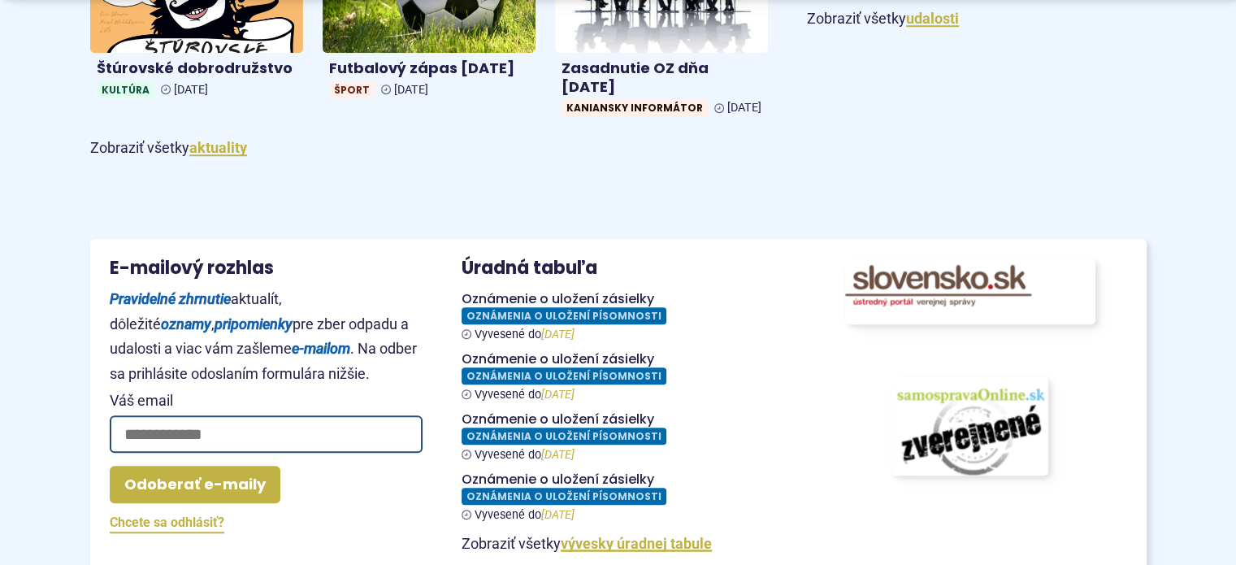
scroll to position [1381, 0]
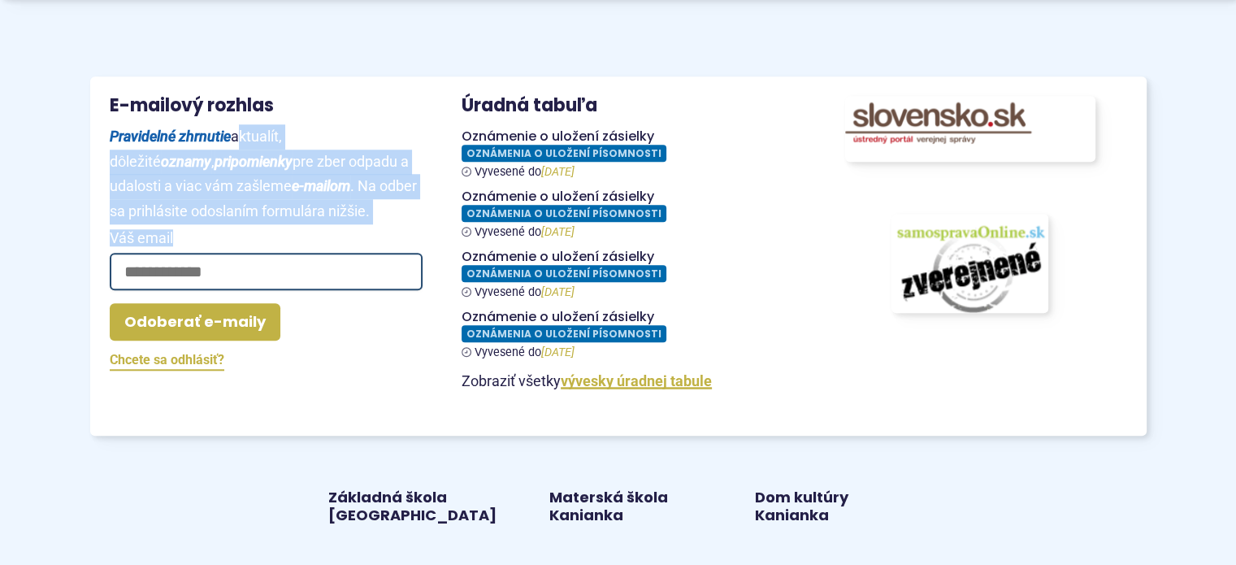
drag, startPoint x: 236, startPoint y: 154, endPoint x: 264, endPoint y: 290, distance: 139.3
click at [264, 290] on section "**********" at bounding box center [266, 257] width 313 height 266
click at [249, 223] on p "Pravidelné zhrnutie aktualít, dôležité oznamy , pripomienky pre zber odpadu a u…" at bounding box center [266, 173] width 313 height 99
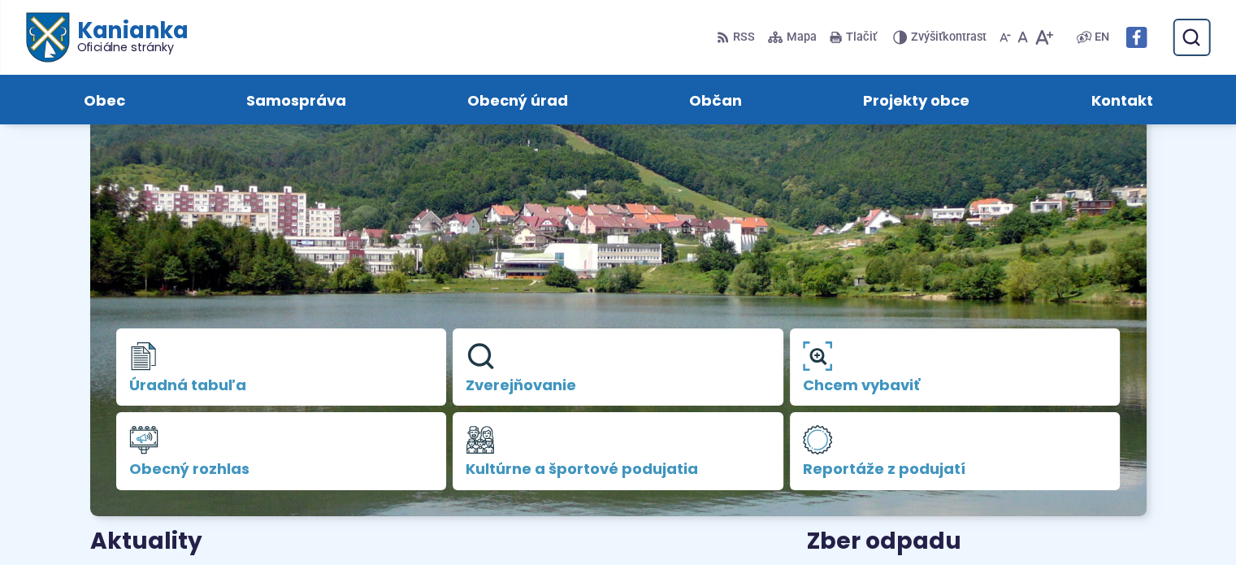
scroll to position [81, 0]
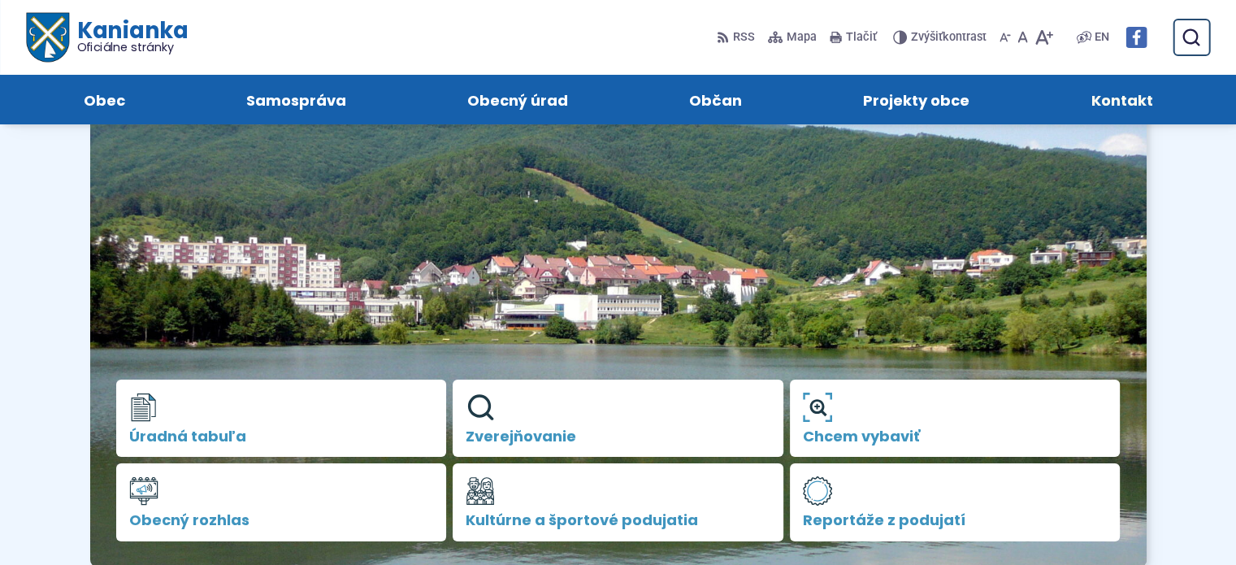
click at [1133, 100] on span "Kontakt" at bounding box center [1121, 100] width 62 height 50
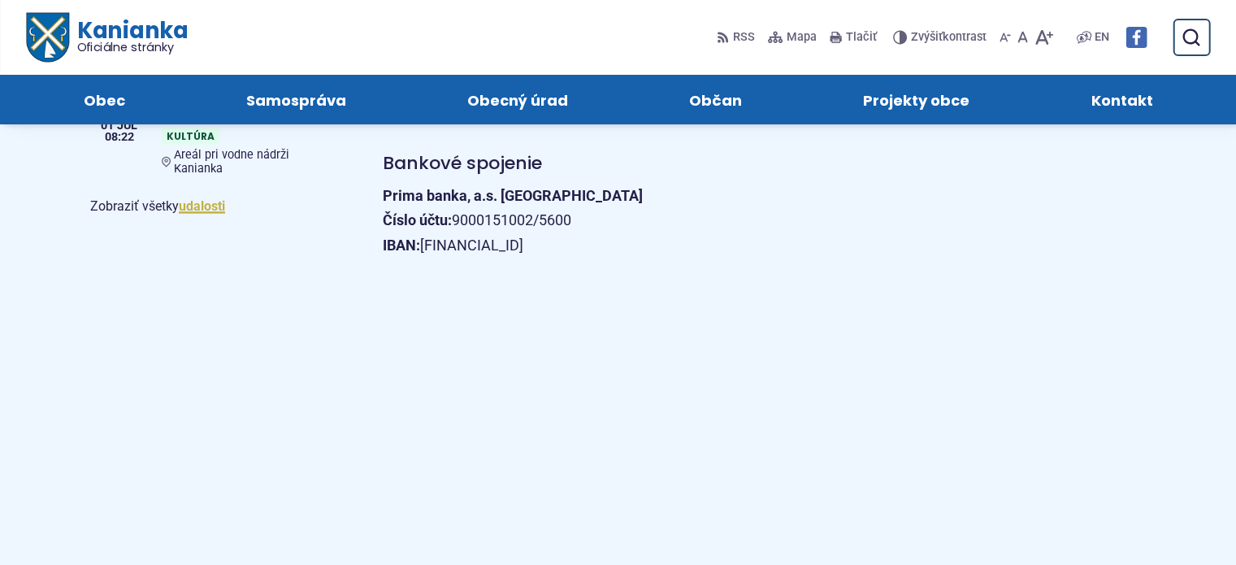
scroll to position [731, 0]
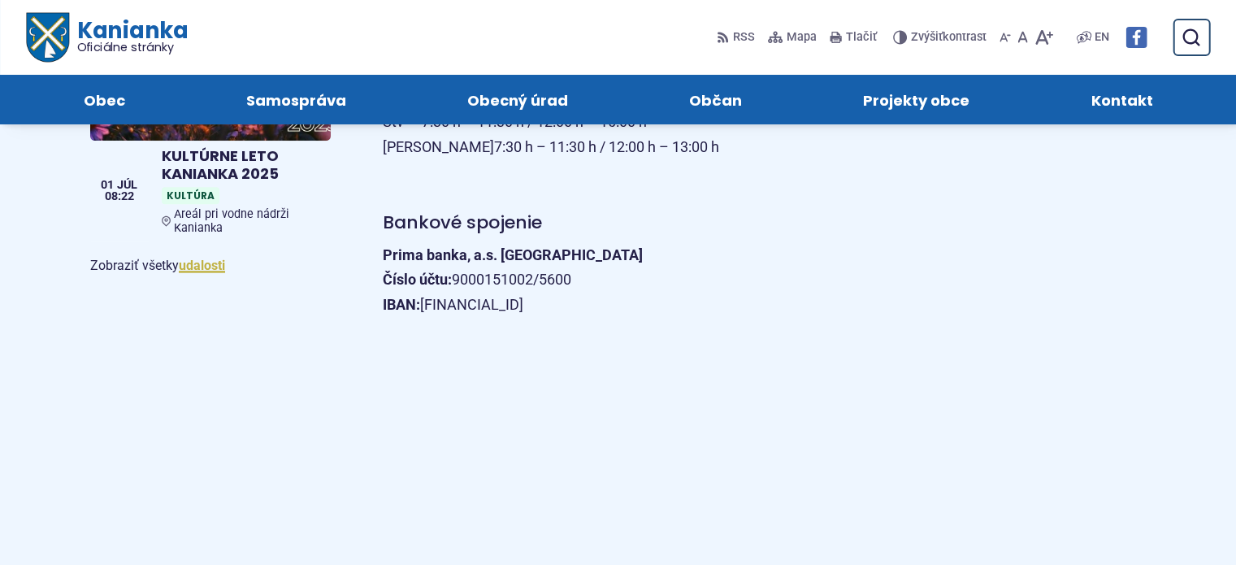
drag, startPoint x: 440, startPoint y: 304, endPoint x: 702, endPoint y: 305, distance: 261.6
click at [702, 305] on p "Prima banka, a.s. Prievidza Číslo účtu: 9000151002/5600 IBAN: SK81 5600 0000 00…" at bounding box center [671, 280] width 577 height 75
click at [644, 262] on p "Prima banka, a.s. Prievidza Číslo účtu: 9000151002/5600 IBAN: SK81 5600 0000 00…" at bounding box center [671, 280] width 577 height 75
drag, startPoint x: 455, startPoint y: 279, endPoint x: 586, endPoint y: 282, distance: 130.9
click at [586, 282] on p "Prima banka, a.s. Prievidza Číslo účtu: 9000151002/5600 IBAN: SK81 5600 0000 00…" at bounding box center [671, 280] width 577 height 75
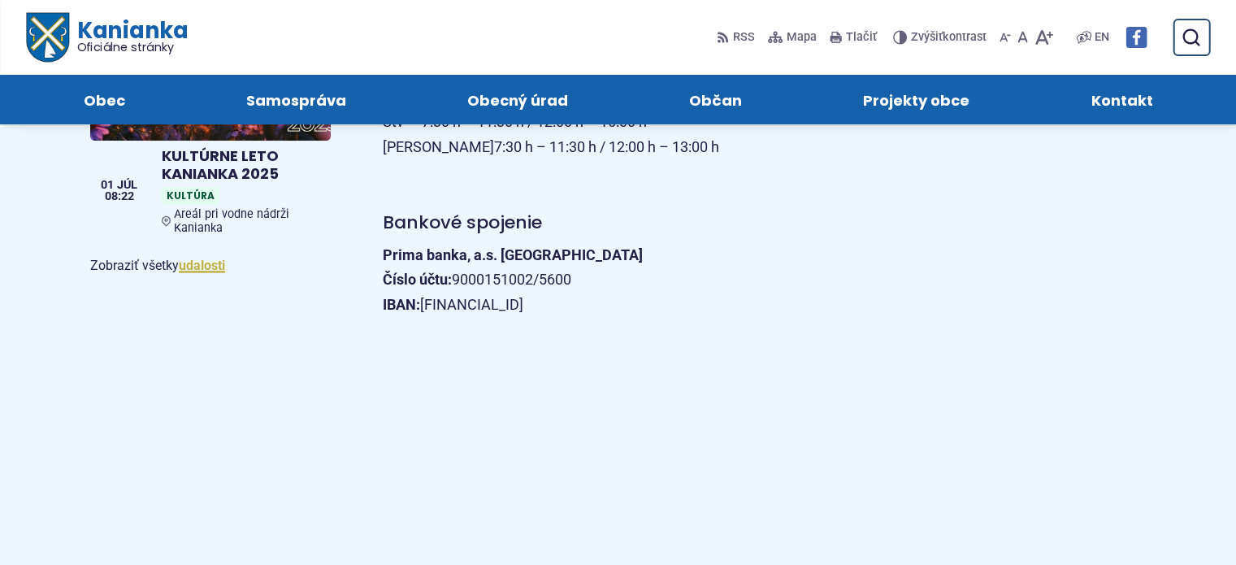
copy p "9000151002/5600"
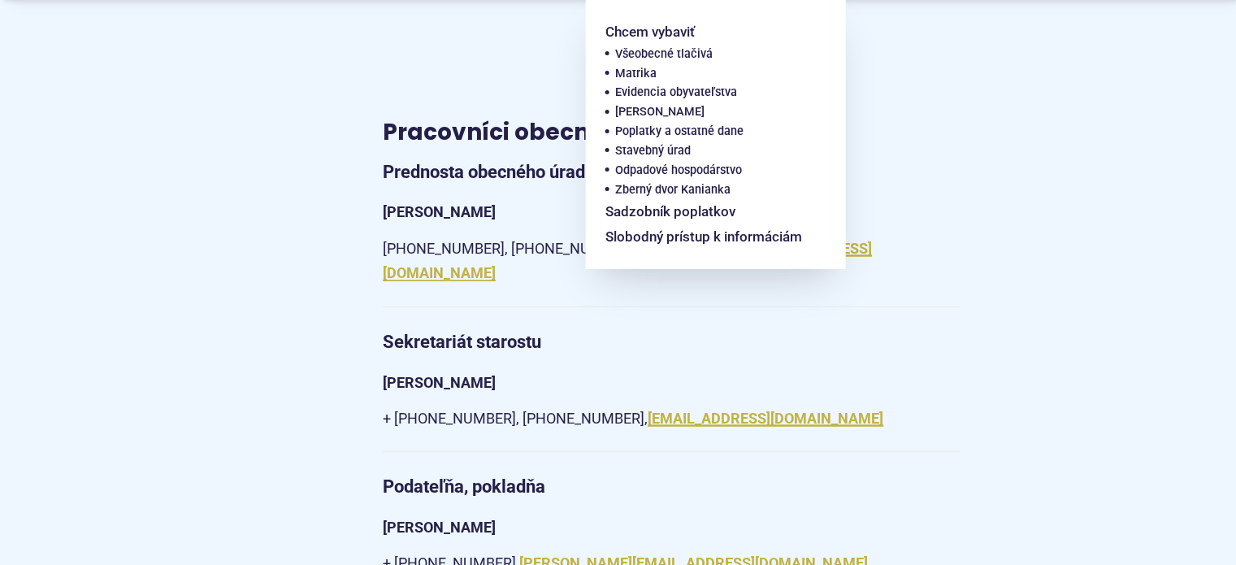
scroll to position [1381, 0]
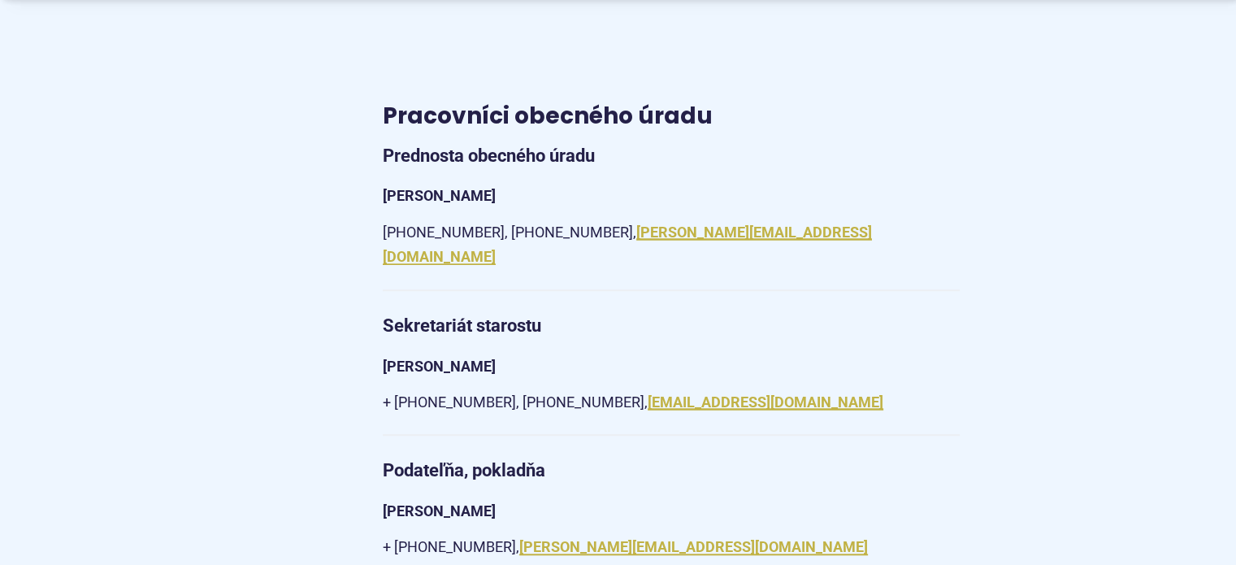
click at [507, 390] on p "+ 421 (0) 46 518 60 30, +421 (0) 0905 885 730, obec@kanianka.sk" at bounding box center [671, 402] width 577 height 25
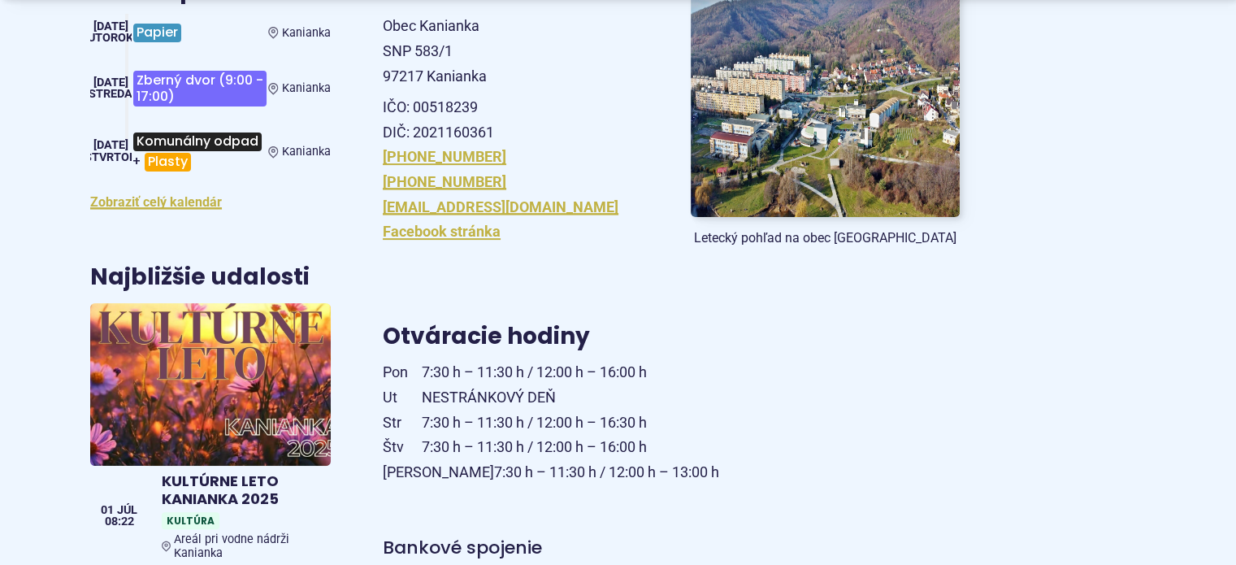
scroll to position [569, 0]
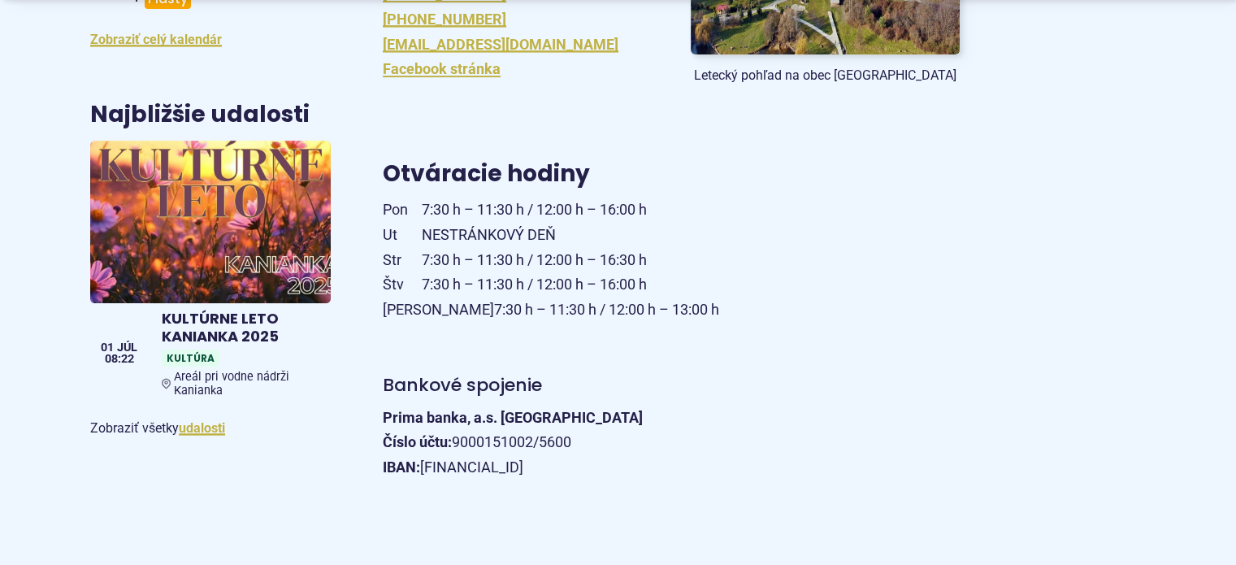
drag, startPoint x: 424, startPoint y: 243, endPoint x: 571, endPoint y: 241, distance: 147.1
click at [571, 241] on p "Pon 7:30 h – 11:30 h / 12:00 h – 16:00 h Ut NESTRÁNKOVÝ DEŇ Str 7:30 h – 11:30 …" at bounding box center [671, 259] width 577 height 124
click at [540, 230] on p "Pon 7:30 h – 11:30 h / 12:00 h – 16:00 h Ut NESTRÁNKOVÝ DEŇ Str 7:30 h – 11:30 …" at bounding box center [671, 259] width 577 height 124
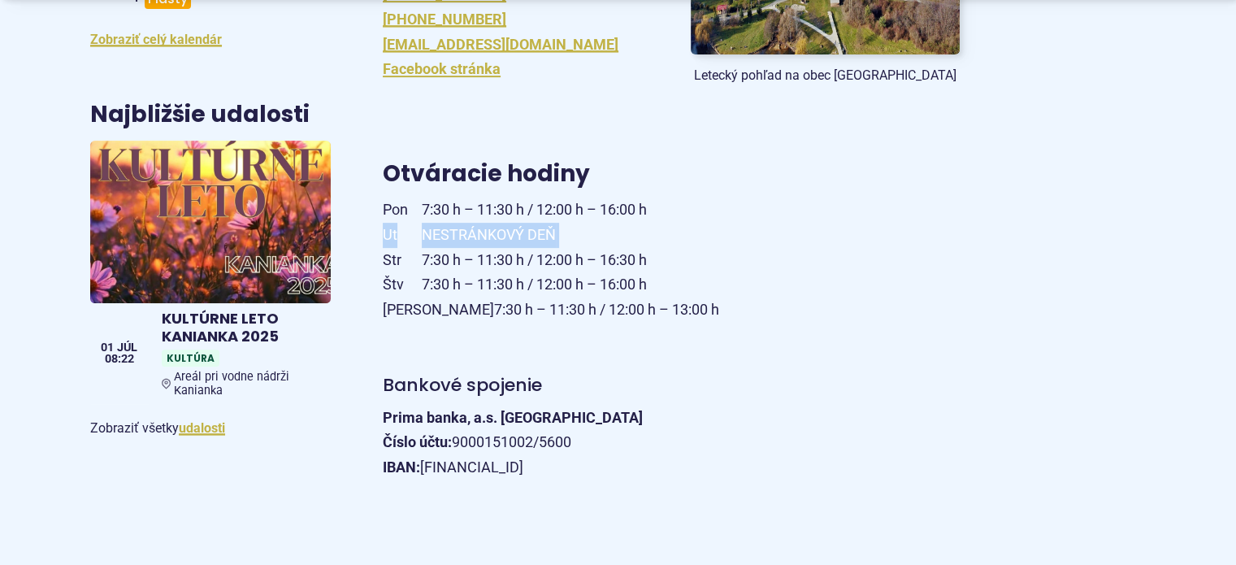
click at [540, 230] on p "Pon 7:30 h – 11:30 h / 12:00 h – 16:00 h Ut NESTRÁNKOVÝ DEŇ Str 7:30 h – 11:30 …" at bounding box center [671, 259] width 577 height 124
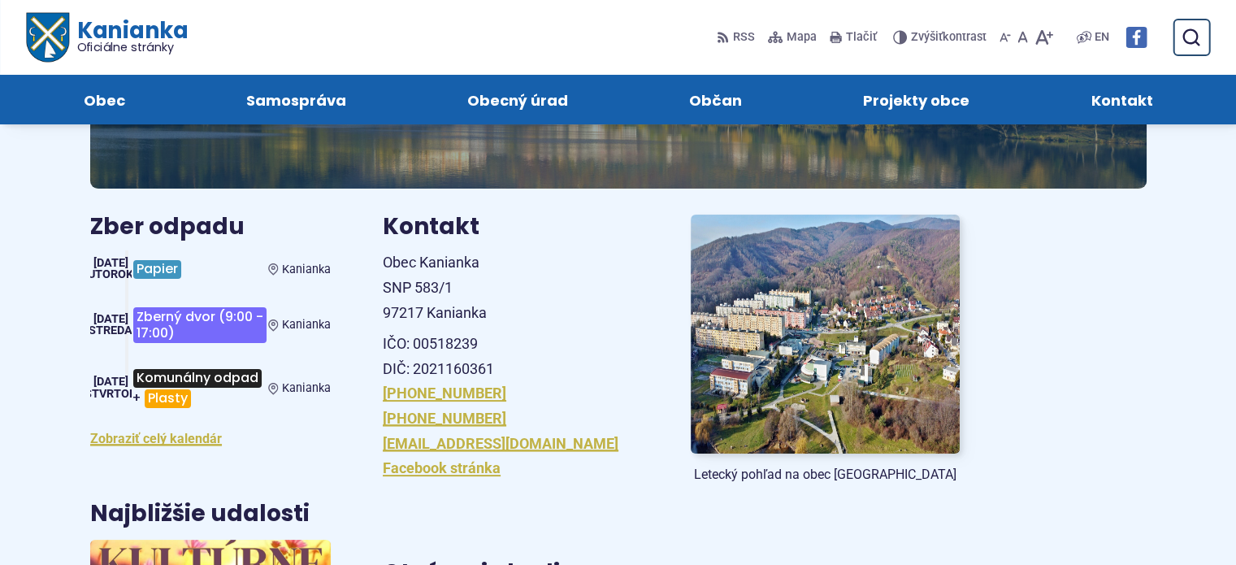
scroll to position [0, 0]
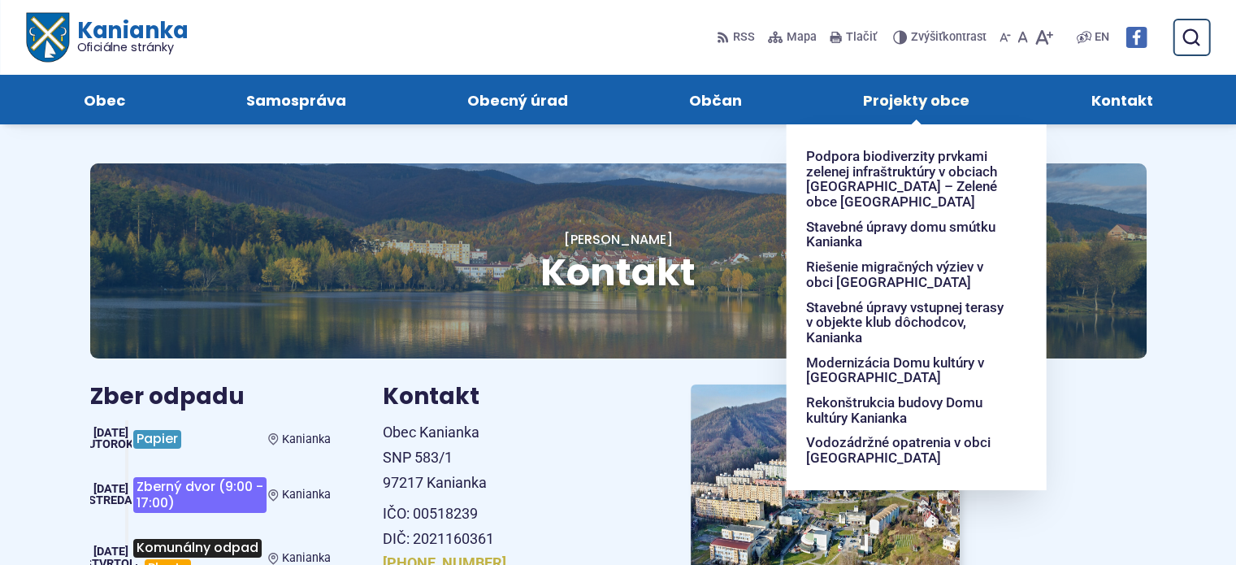
click at [949, 98] on span "Projekty obce" at bounding box center [916, 100] width 106 height 50
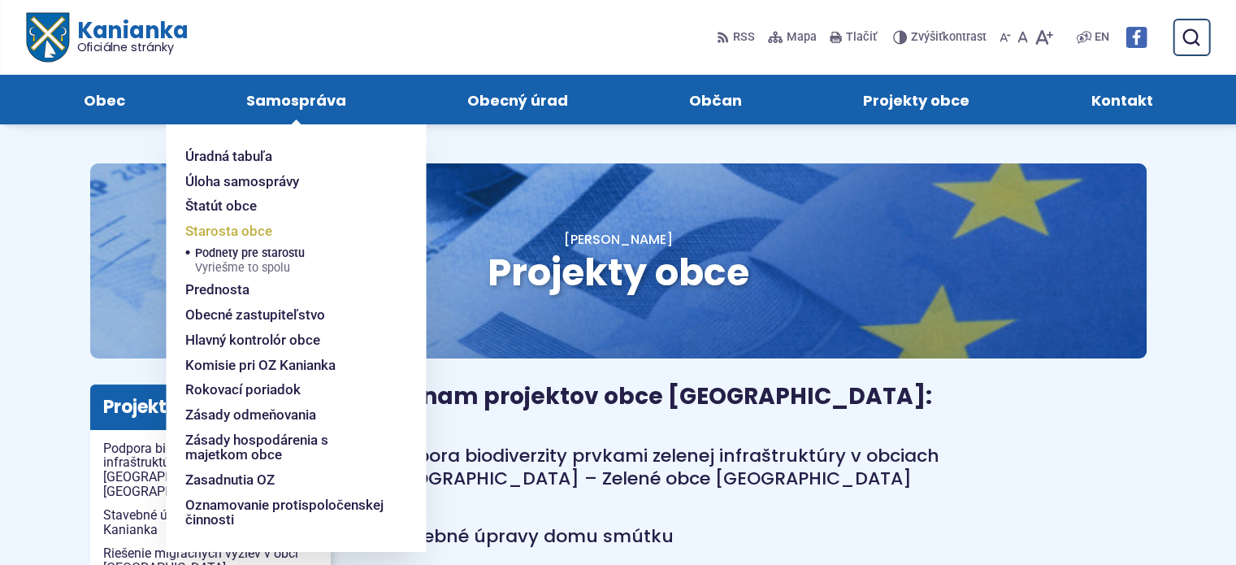
click at [249, 236] on span "Starosta obce" at bounding box center [228, 231] width 87 height 25
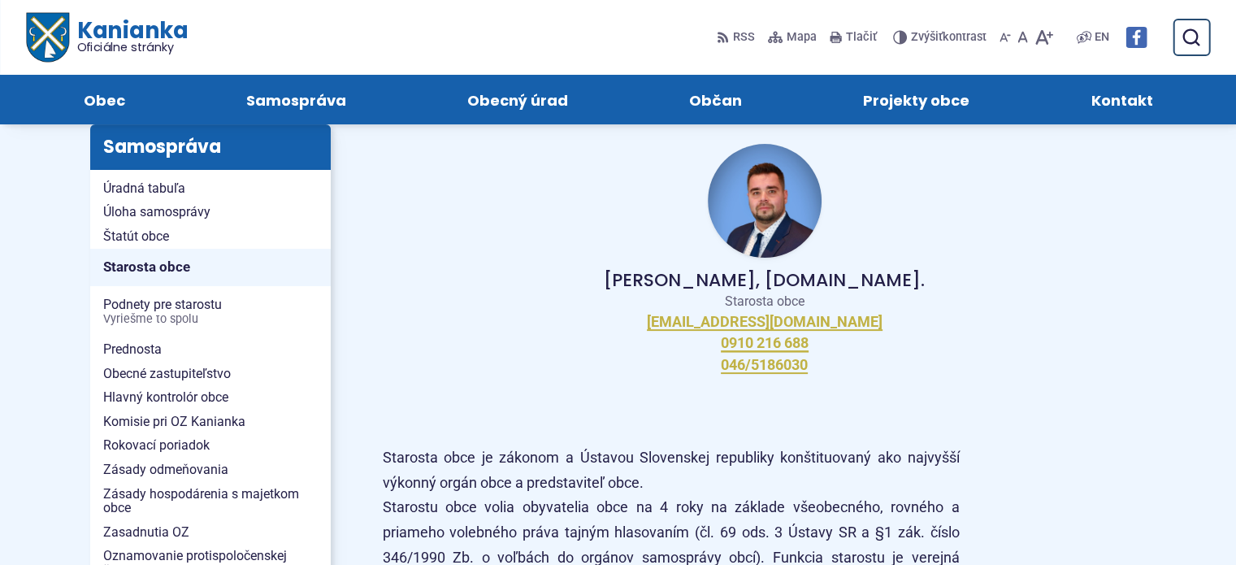
scroll to position [244, 0]
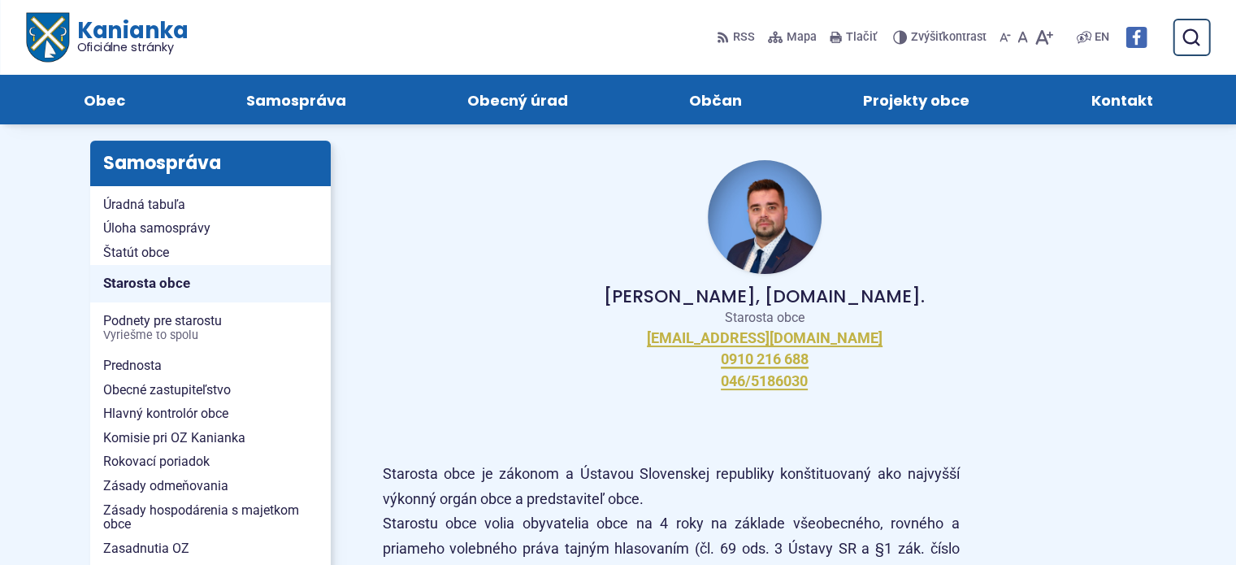
click at [744, 214] on img at bounding box center [765, 217] width 114 height 114
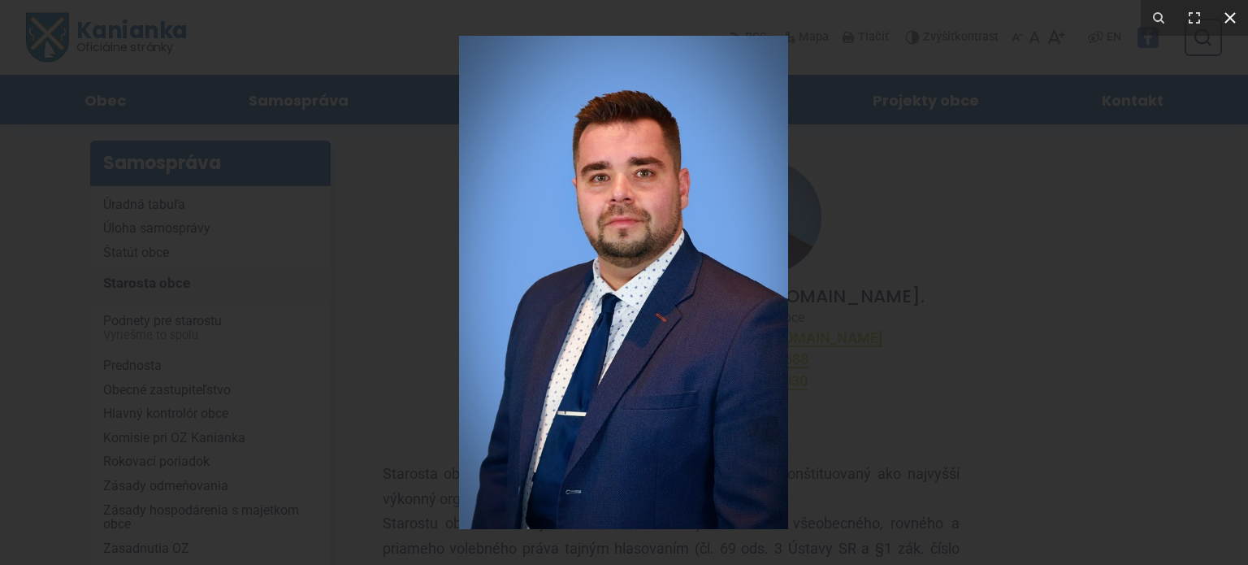
click at [1235, 12] on icon at bounding box center [1229, 17] width 19 height 19
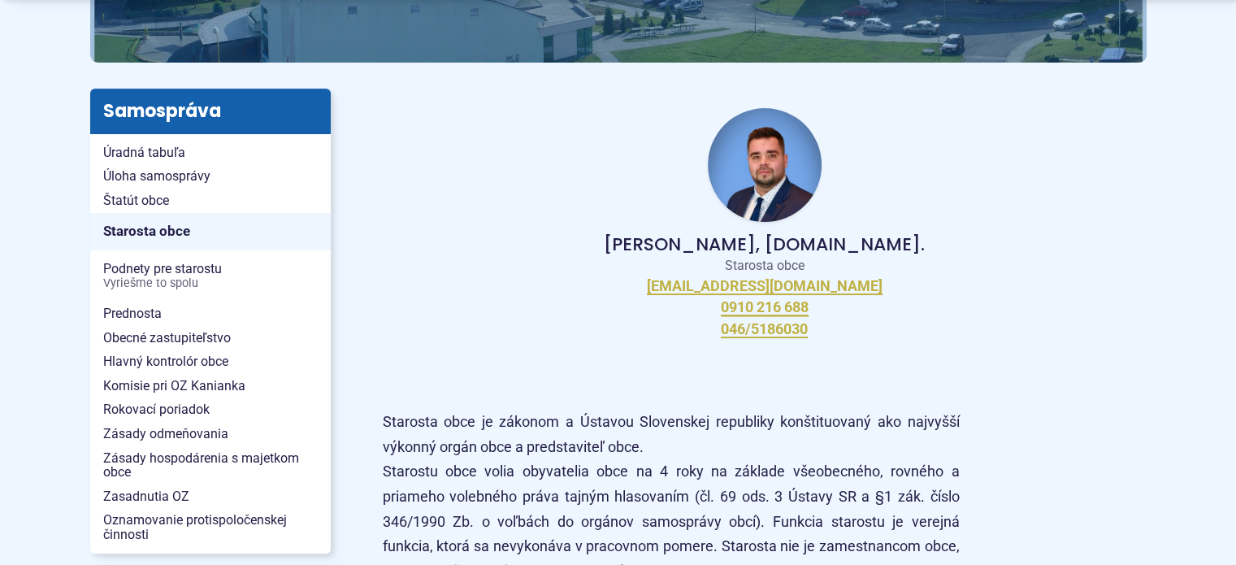
scroll to position [325, 0]
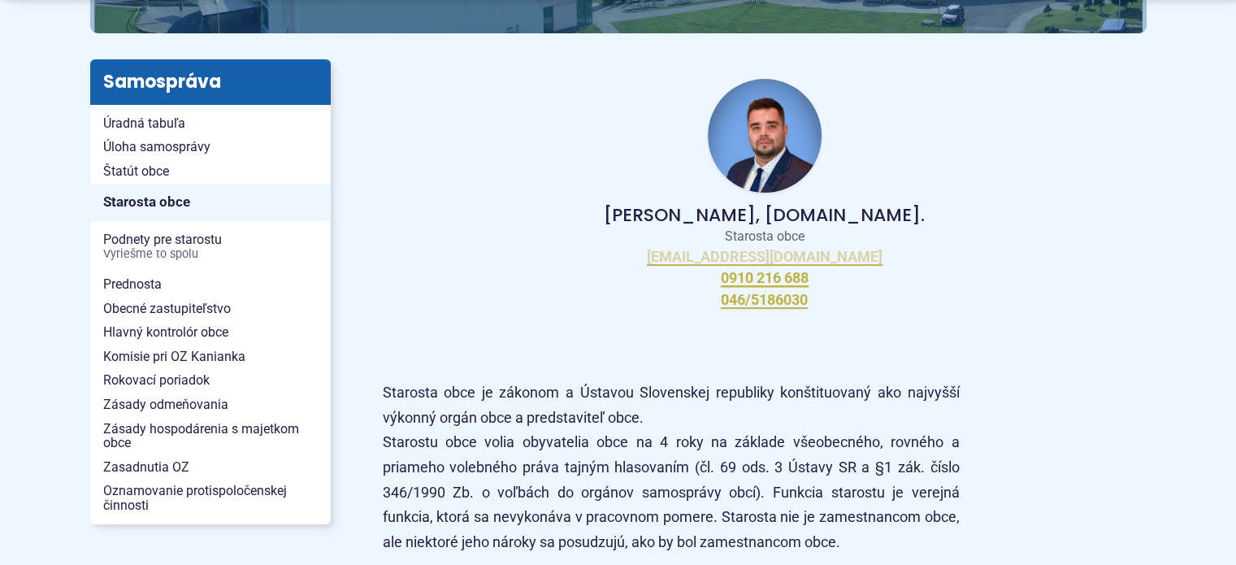
click at [731, 256] on link "starosta@kanianka.sk" at bounding box center [765, 257] width 236 height 19
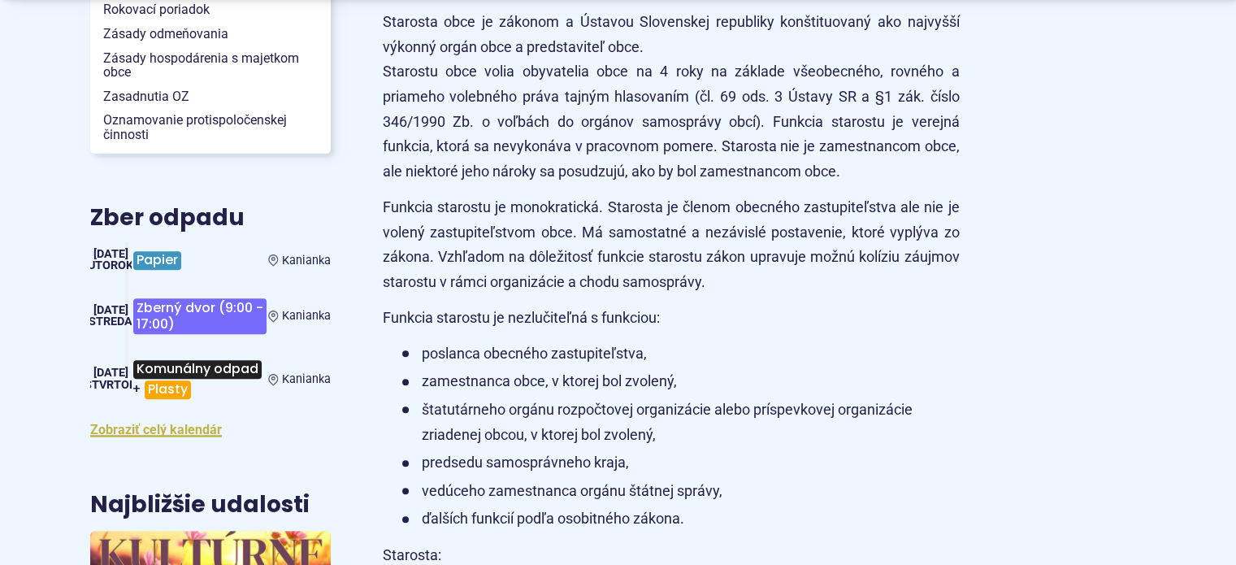
scroll to position [812, 0]
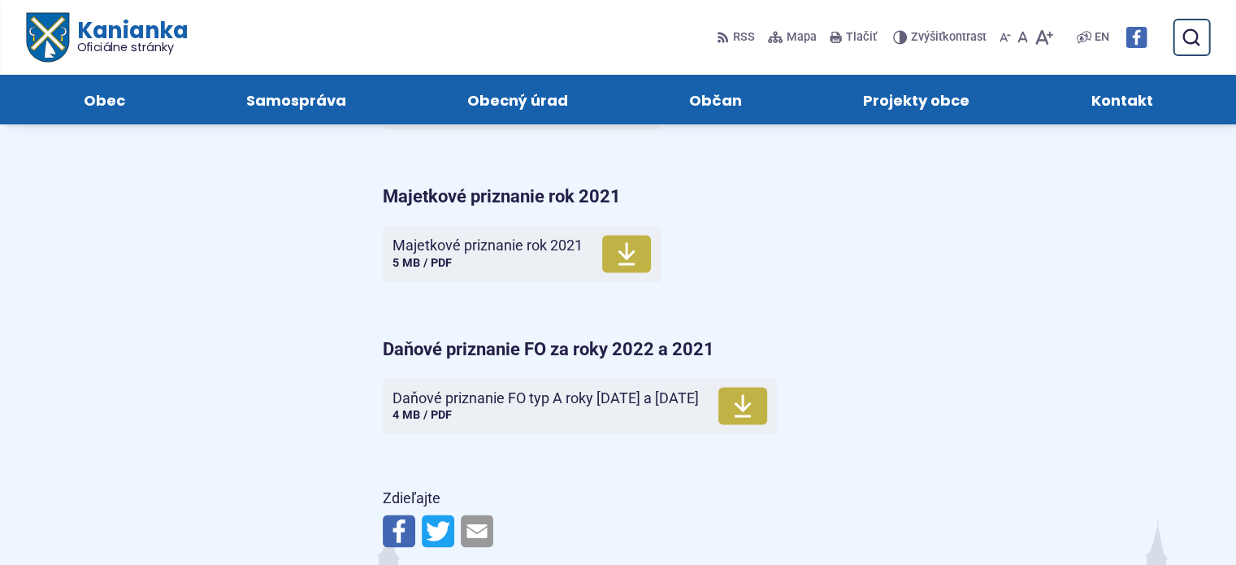
scroll to position [1869, 0]
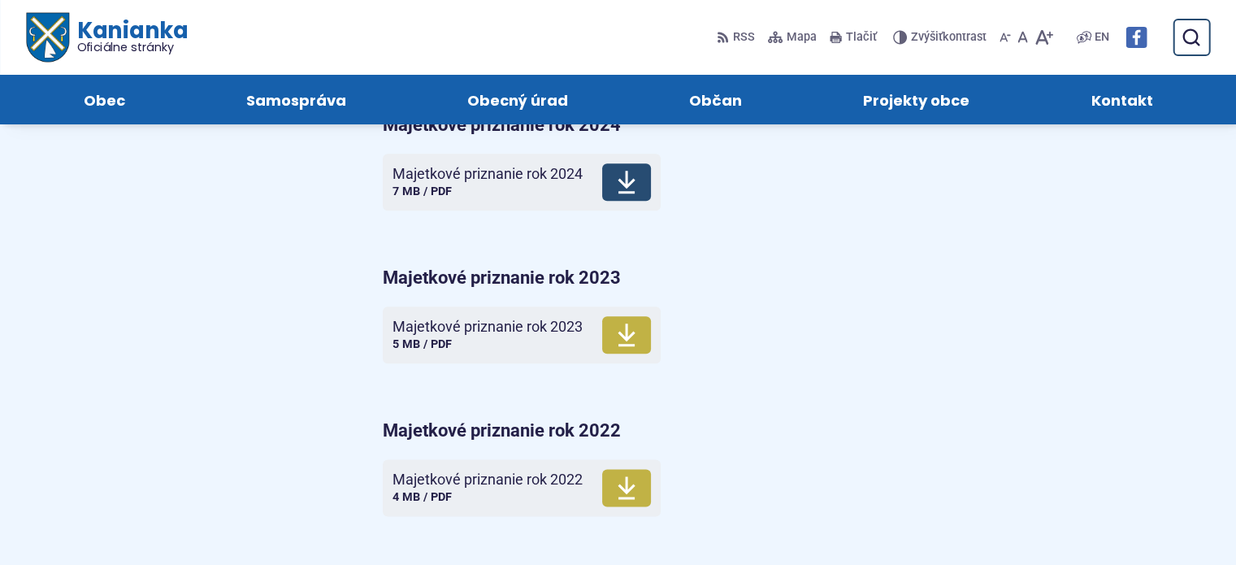
click at [523, 185] on span "Majetkové priznanie rok 2024 Veľkosť a typ súboru 7 MB / PDF" at bounding box center [487, 181] width 190 height 45
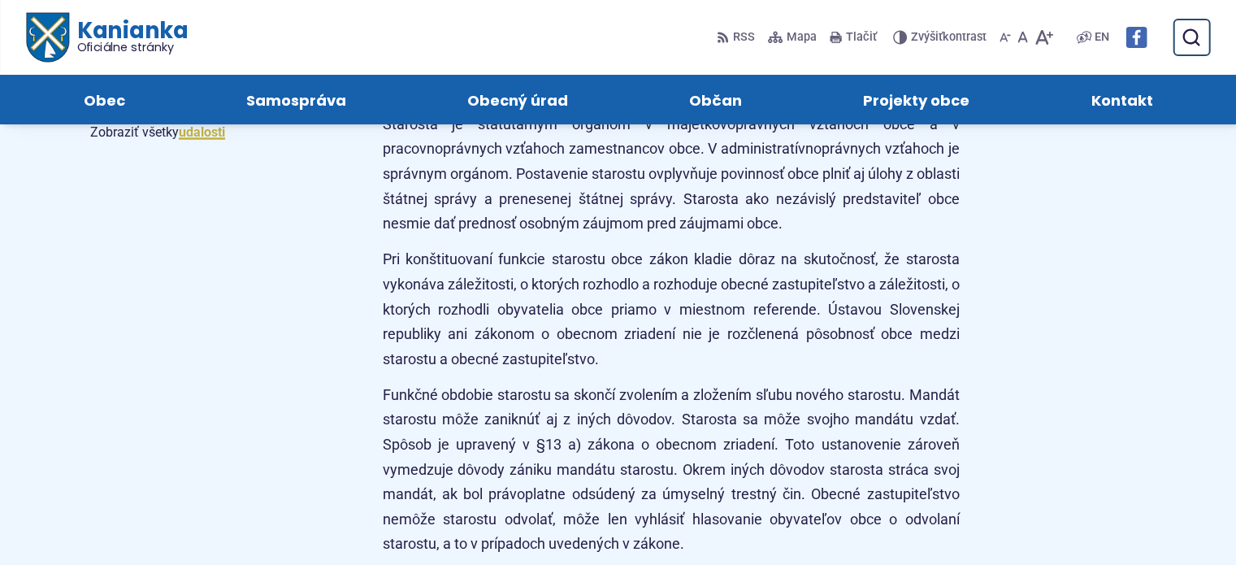
click at [1142, 335] on article "Peter Bielický, DiS.art. Starosta obce starosta@kanianka.sk 0910 216 688 046/51…" at bounding box center [765, 216] width 816 height 2426
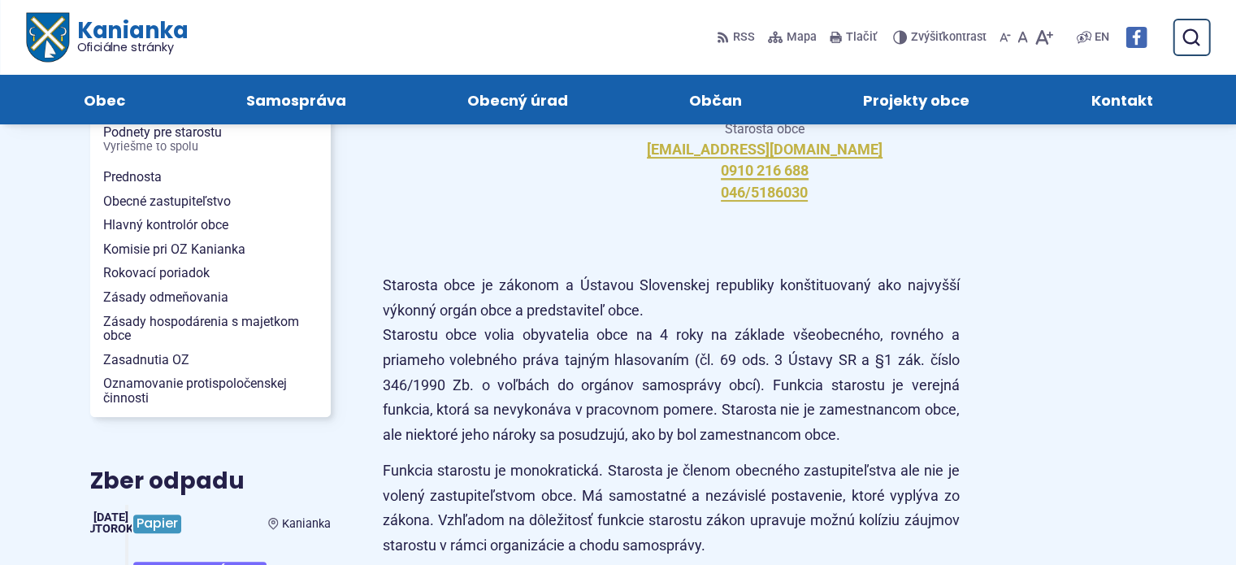
scroll to position [406, 0]
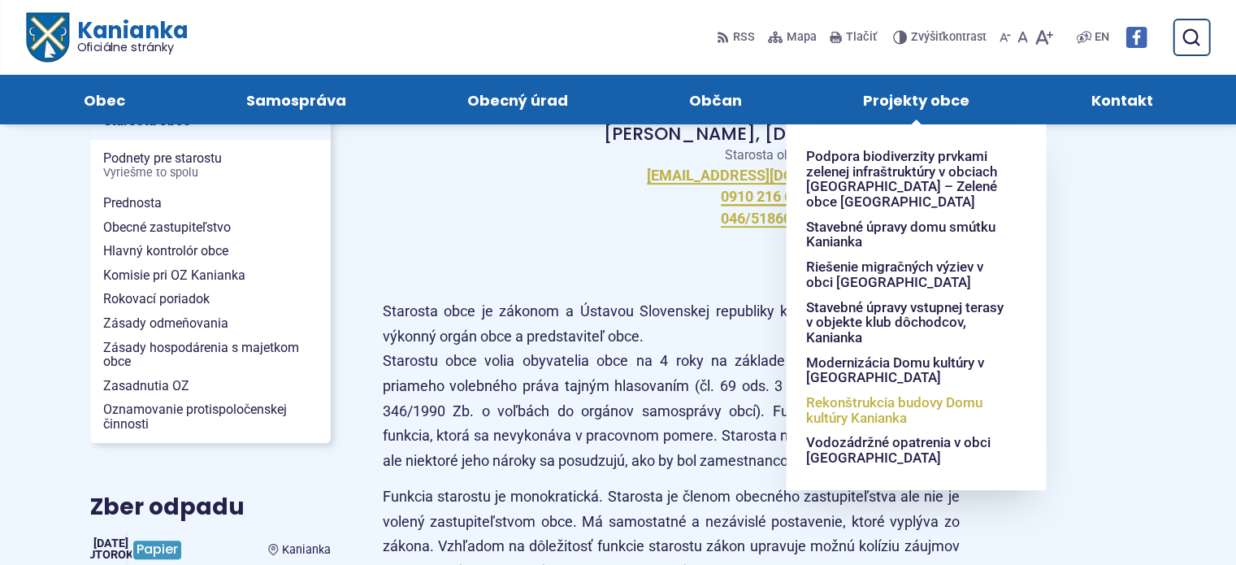
click at [933, 409] on span "Rekonštrukcia budovy Domu kultúry Kanianka" at bounding box center [906, 410] width 201 height 40
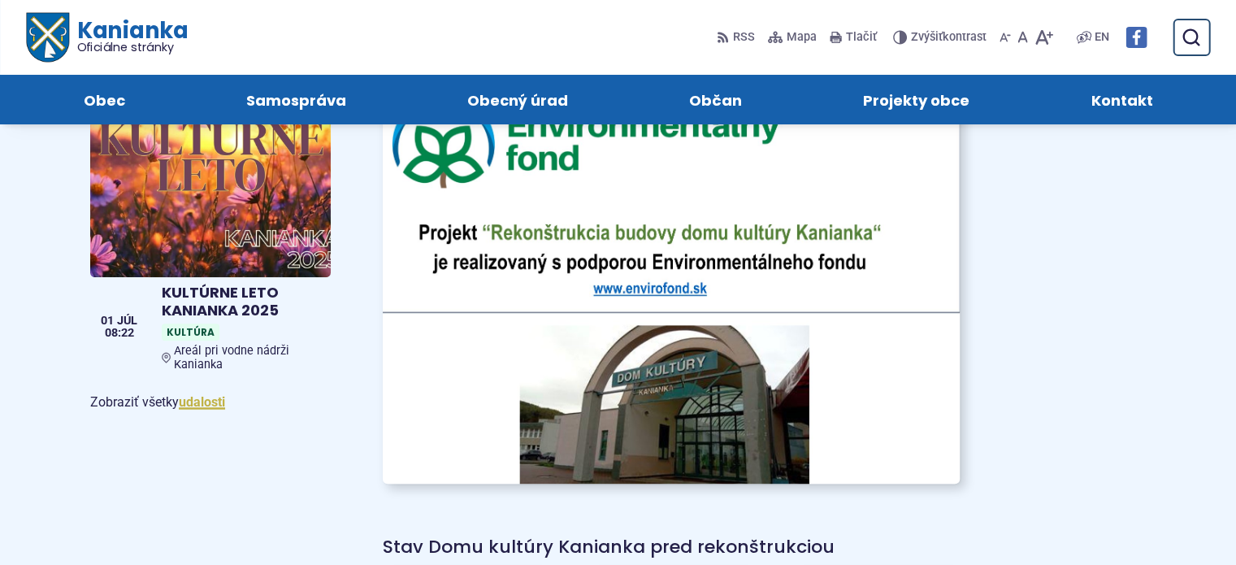
scroll to position [975, 0]
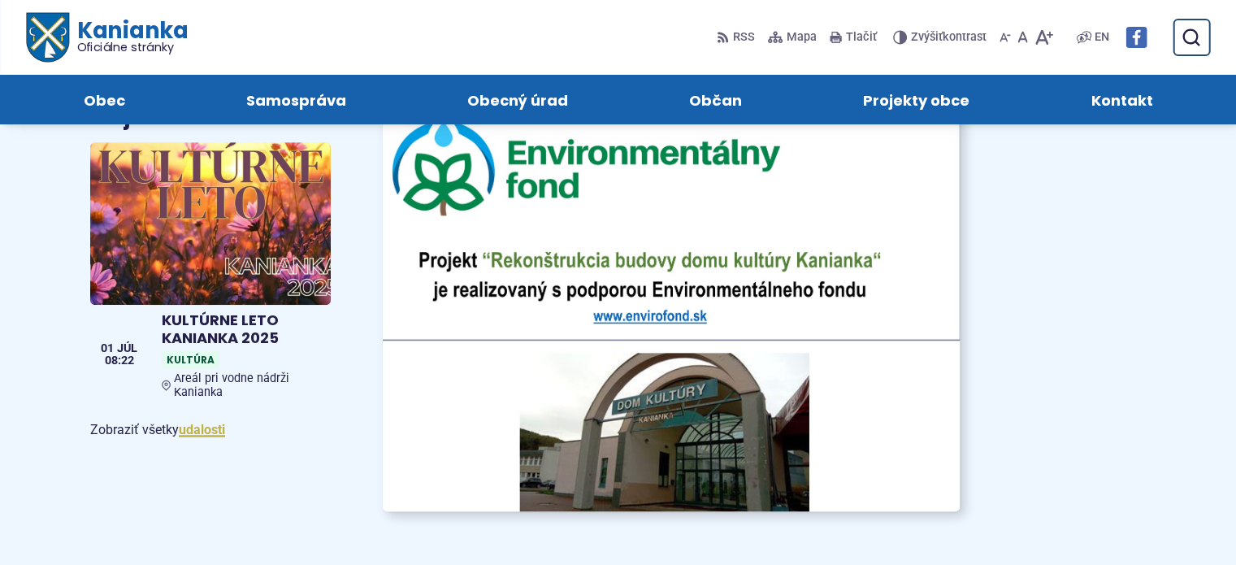
click at [756, 342] on img at bounding box center [670, 306] width 635 height 448
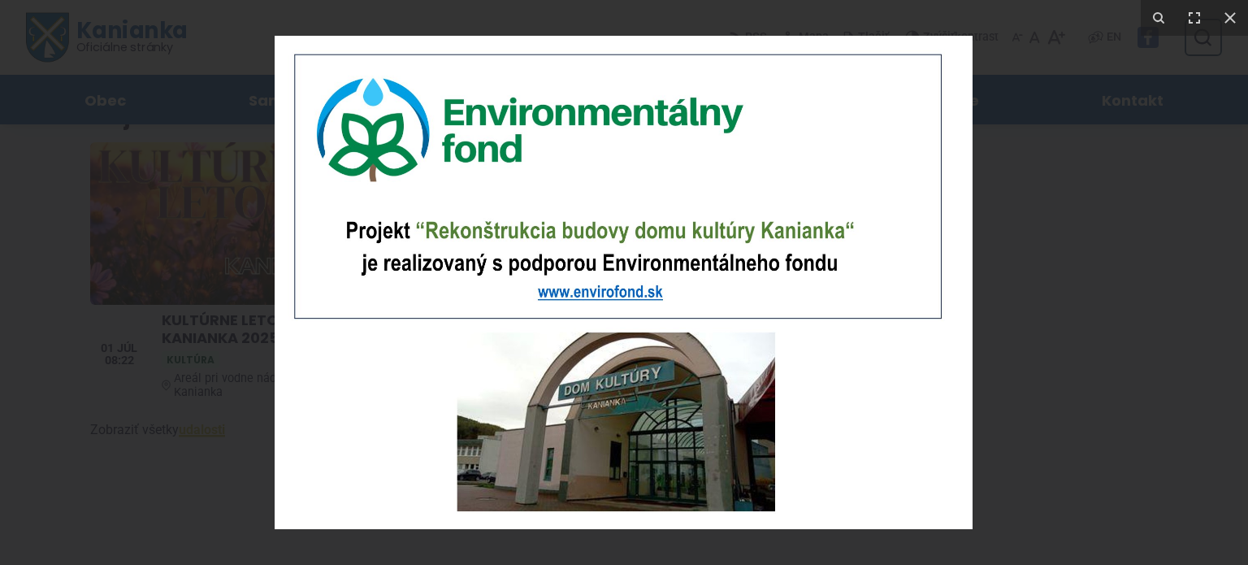
click at [668, 414] on img at bounding box center [624, 282] width 698 height 493
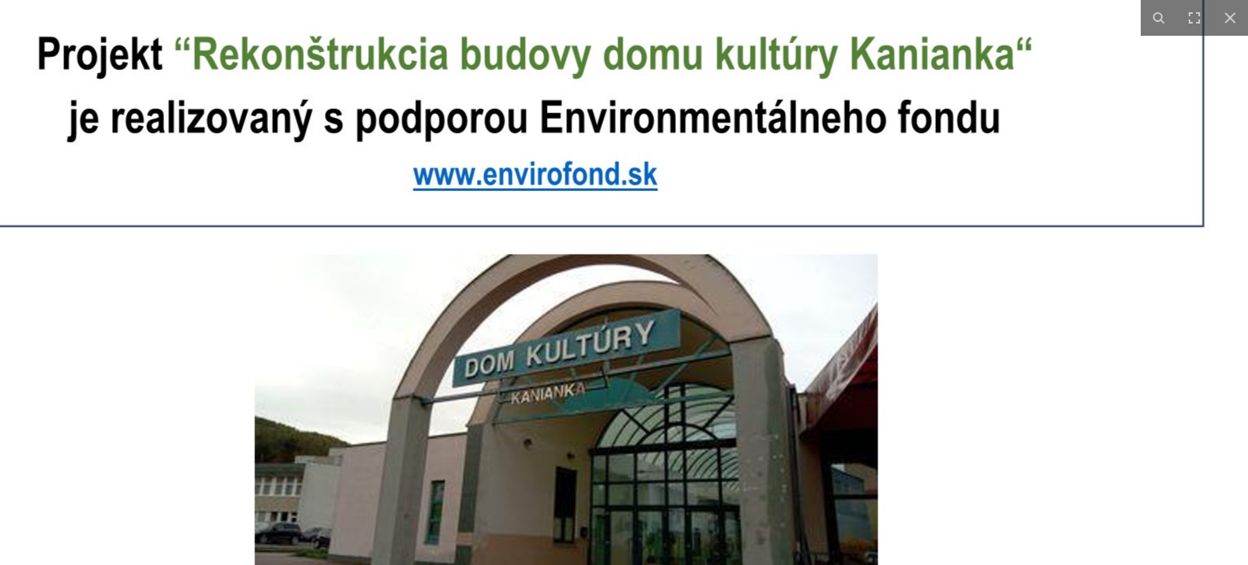
click at [687, 413] on img at bounding box center [580, 156] width 1367 height 967
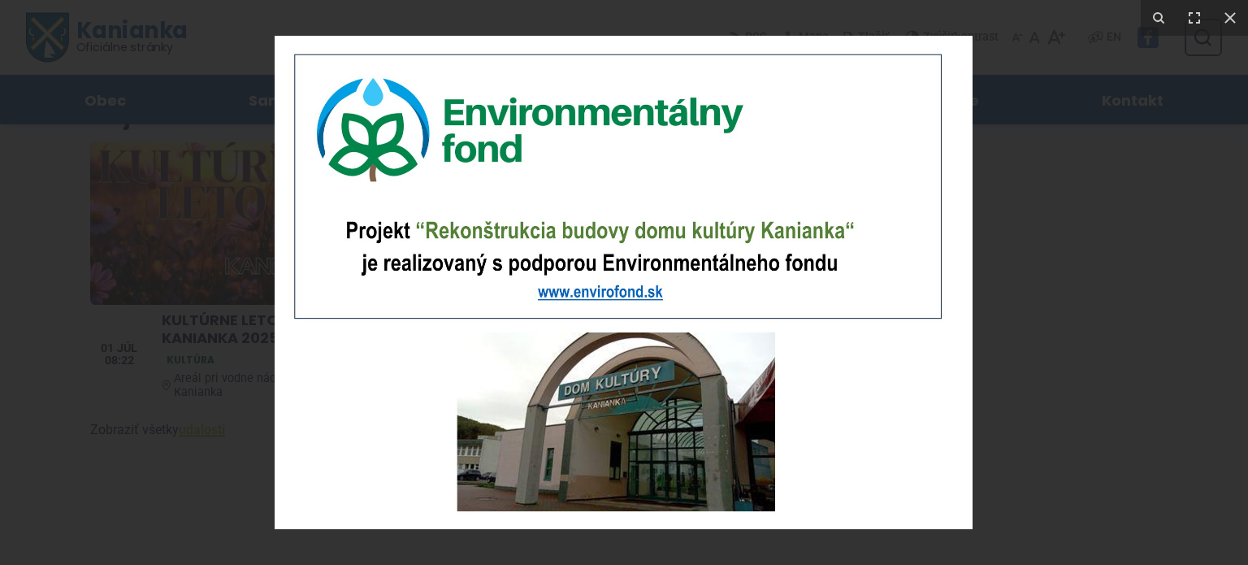
click at [686, 487] on img at bounding box center [624, 282] width 698 height 493
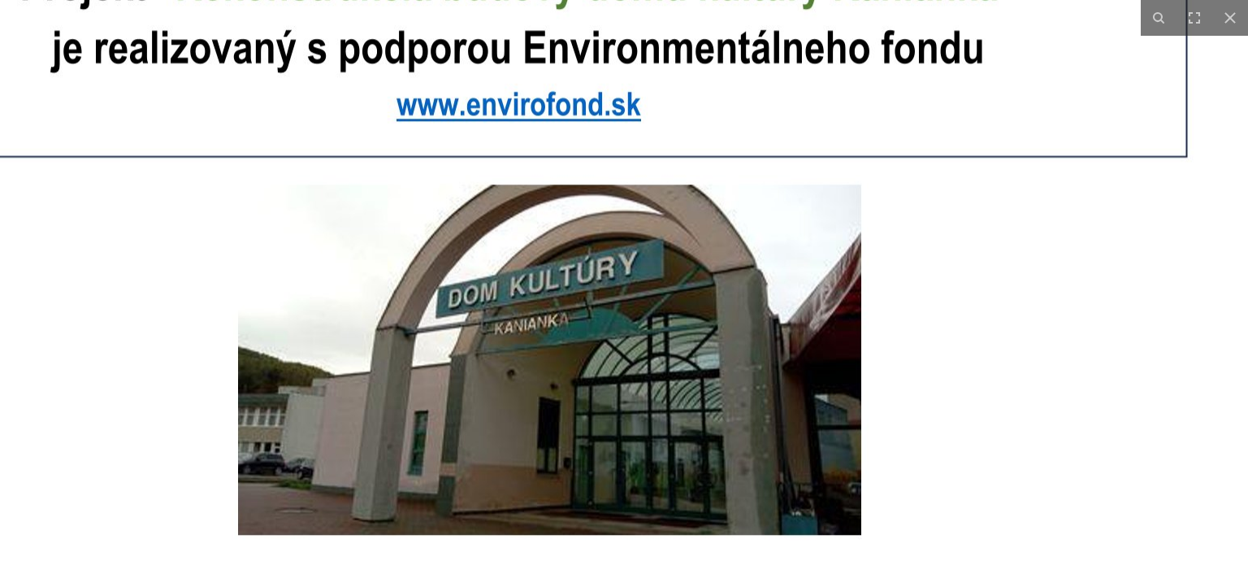
drag, startPoint x: 613, startPoint y: 490, endPoint x: 1013, endPoint y: 280, distance: 451.4
click at [624, 487] on img at bounding box center [564, 86] width 1367 height 967
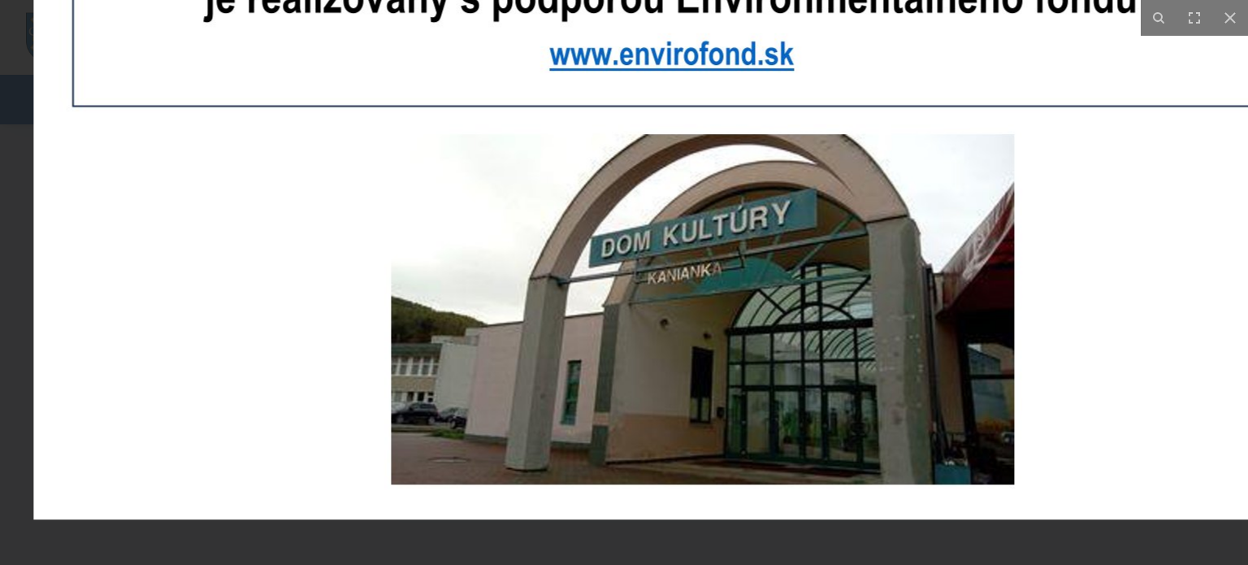
drag, startPoint x: 630, startPoint y: 360, endPoint x: 799, endPoint y: 233, distance: 210.6
click at [804, 233] on img at bounding box center [716, 35] width 1367 height 967
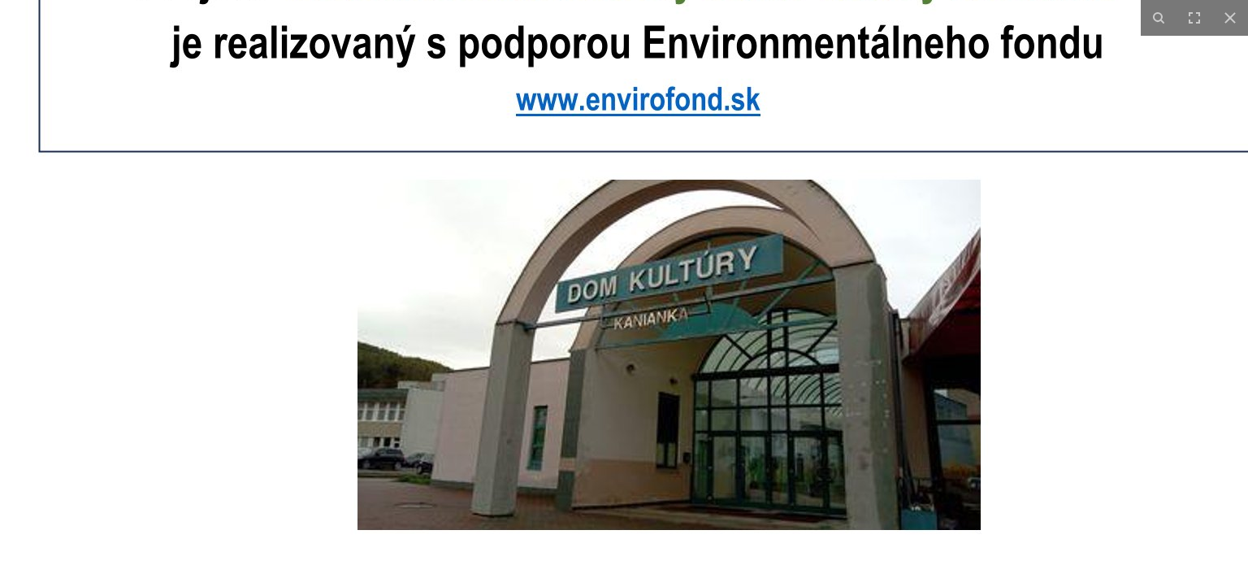
click at [774, 333] on img at bounding box center [683, 81] width 1367 height 967
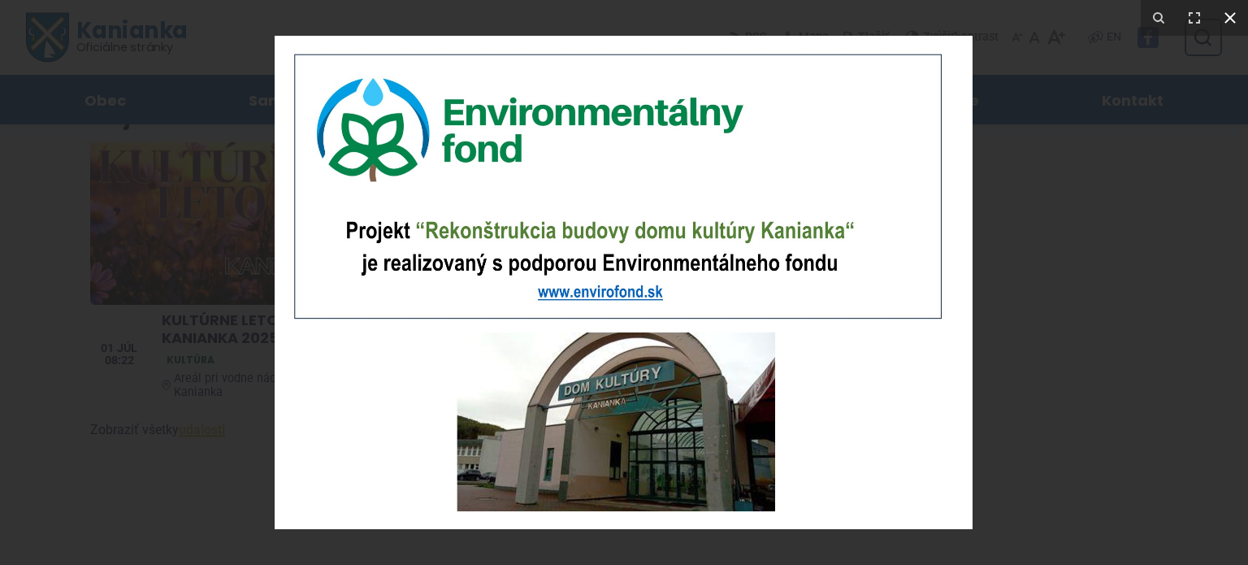
click at [1230, 24] on icon at bounding box center [1229, 17] width 19 height 19
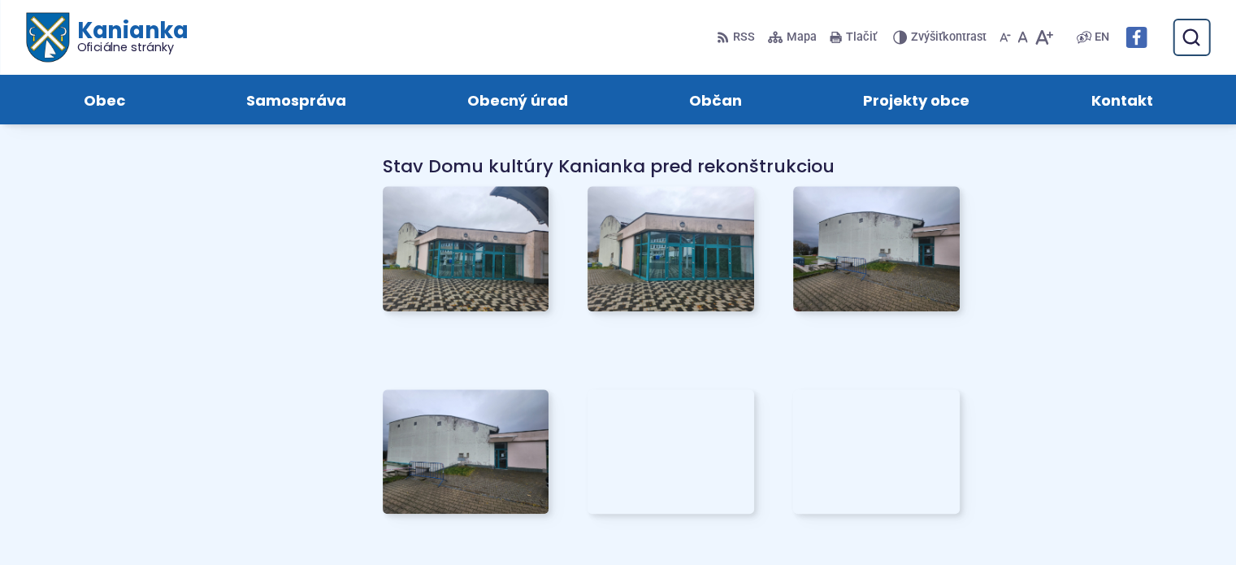
scroll to position [1381, 0]
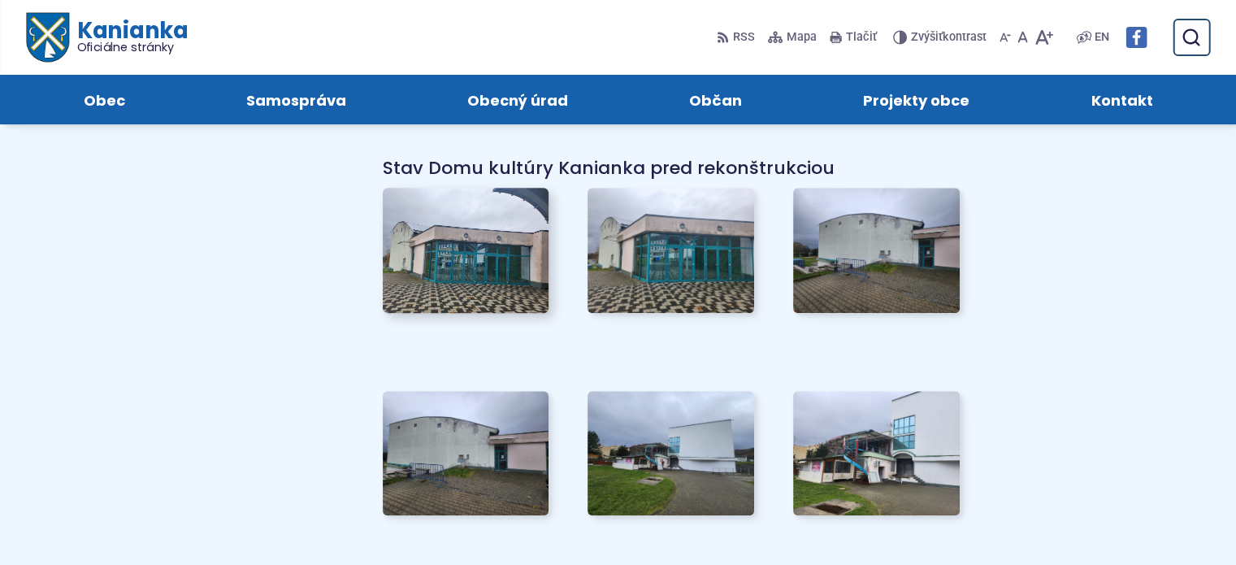
click at [500, 237] on img at bounding box center [465, 249] width 183 height 137
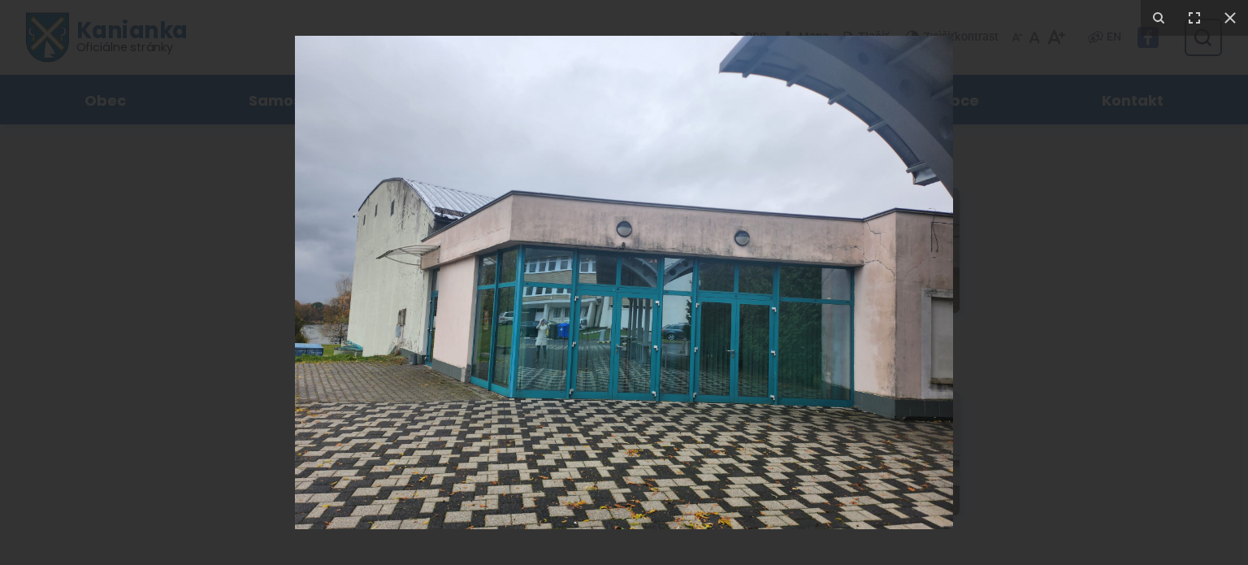
drag, startPoint x: 692, startPoint y: 249, endPoint x: 438, endPoint y: 297, distance: 258.8
click at [470, 300] on img at bounding box center [624, 282] width 658 height 493
click at [361, 266] on img at bounding box center [624, 282] width 658 height 493
click at [1222, 11] on icon at bounding box center [1229, 17] width 19 height 19
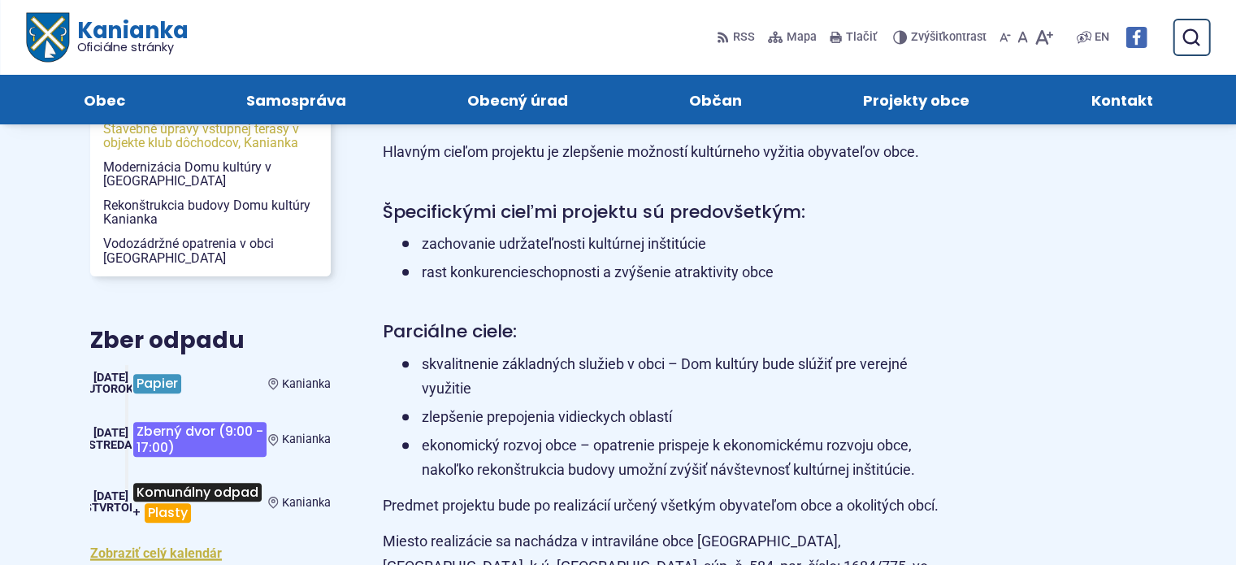
scroll to position [461, 0]
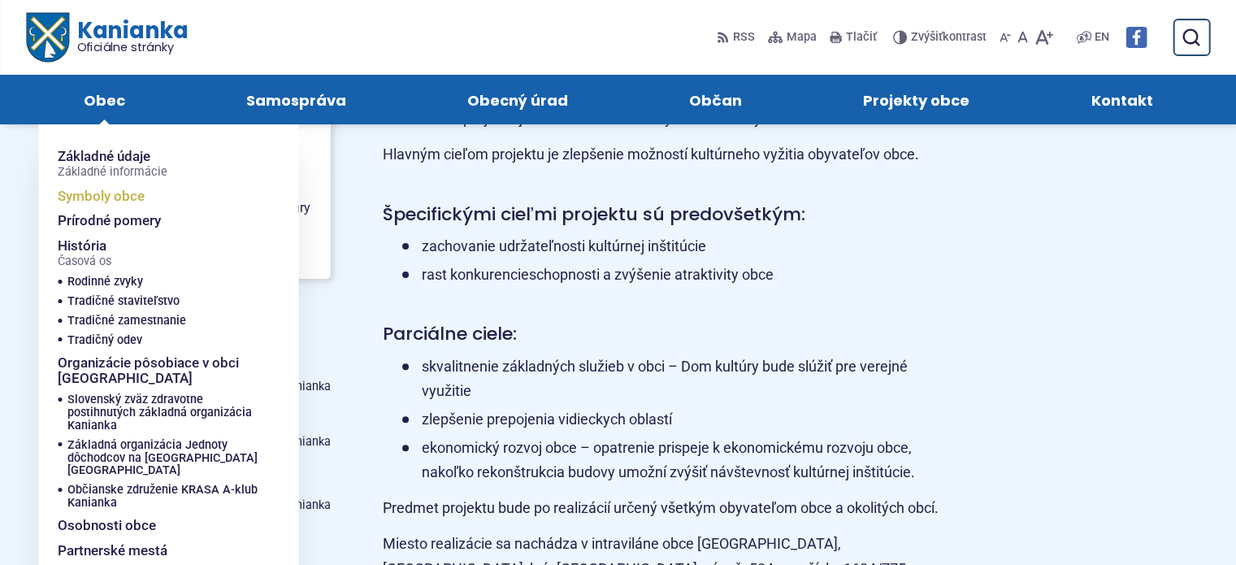
click at [125, 201] on span "Symboly obce" at bounding box center [101, 196] width 87 height 25
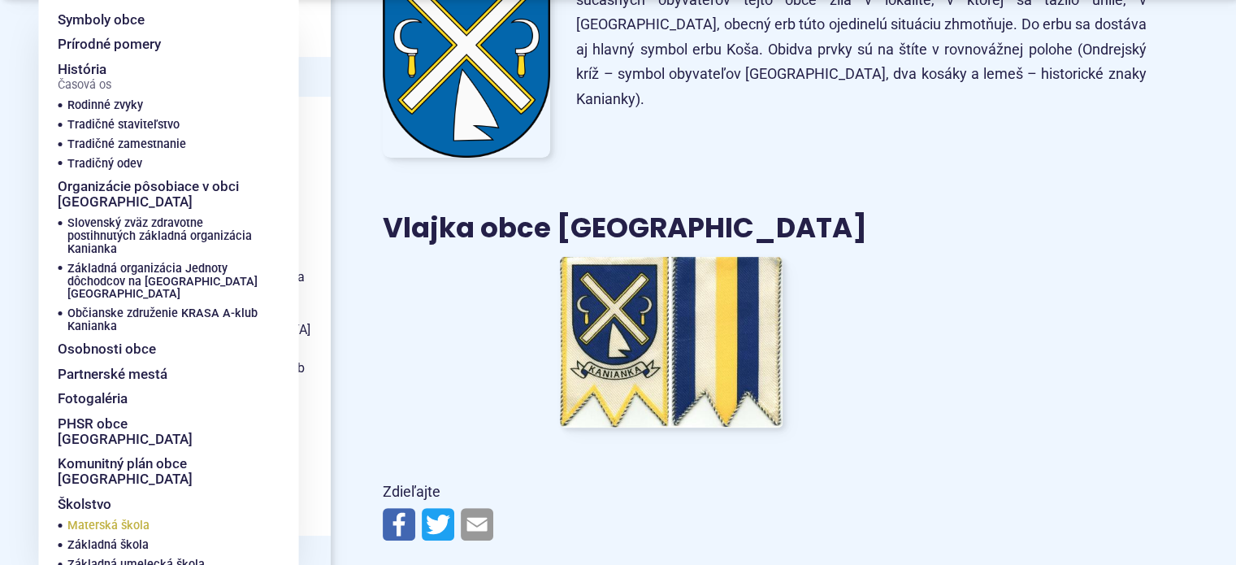
scroll to position [650, 0]
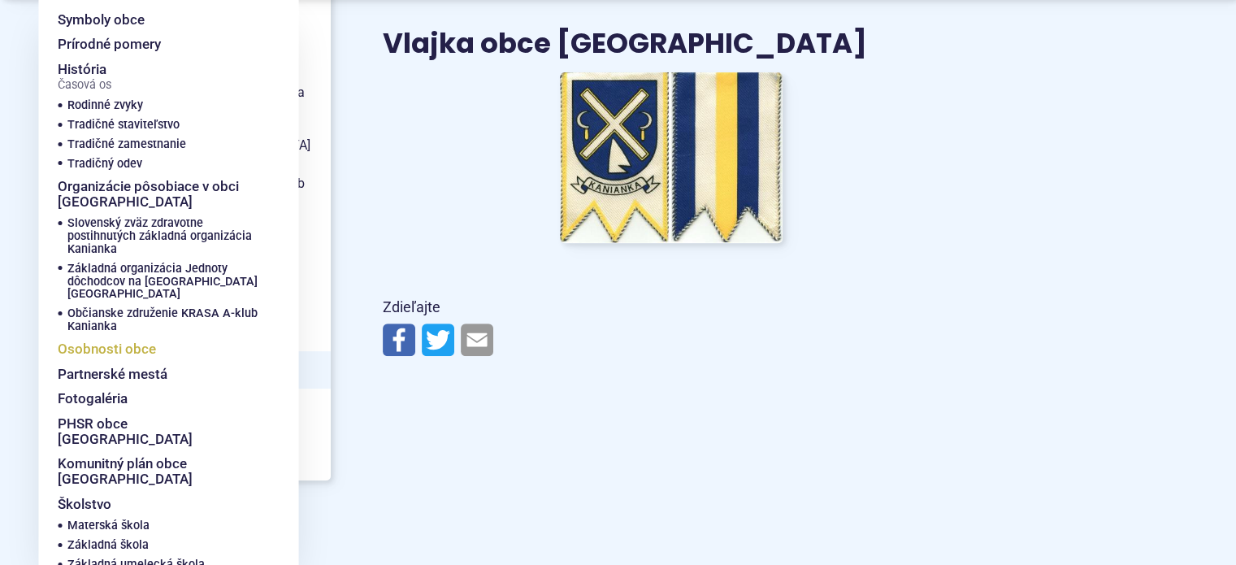
click at [124, 340] on span "Osobnosti obce" at bounding box center [107, 348] width 98 height 25
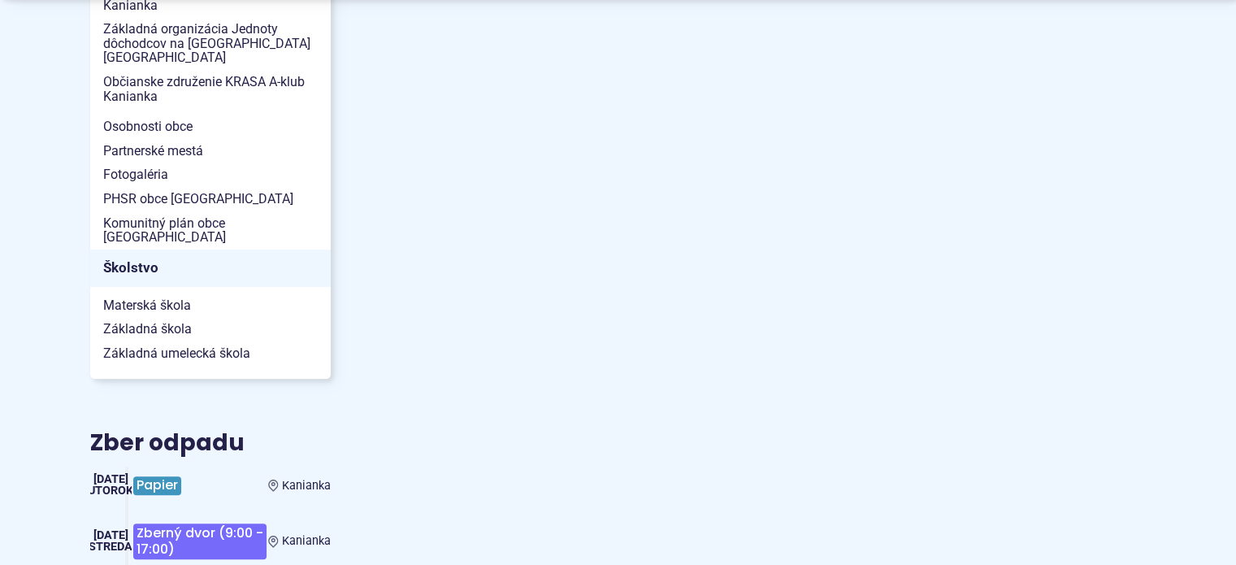
scroll to position [731, 0]
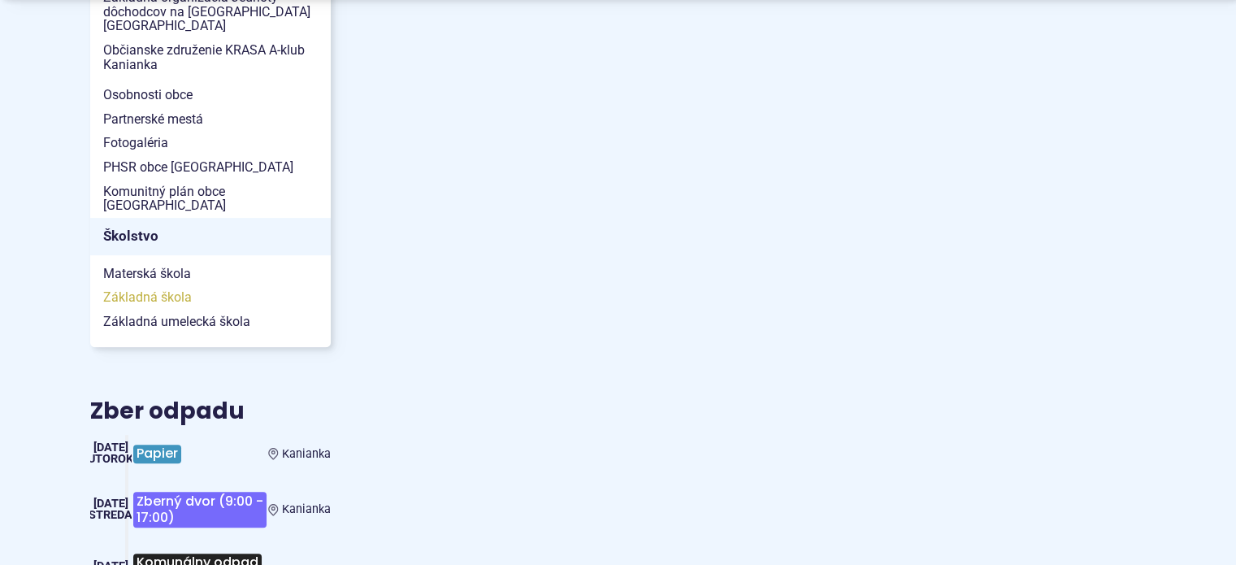
click at [182, 285] on span "Základná škola" at bounding box center [210, 297] width 214 height 24
